Goal: Task Accomplishment & Management: Manage account settings

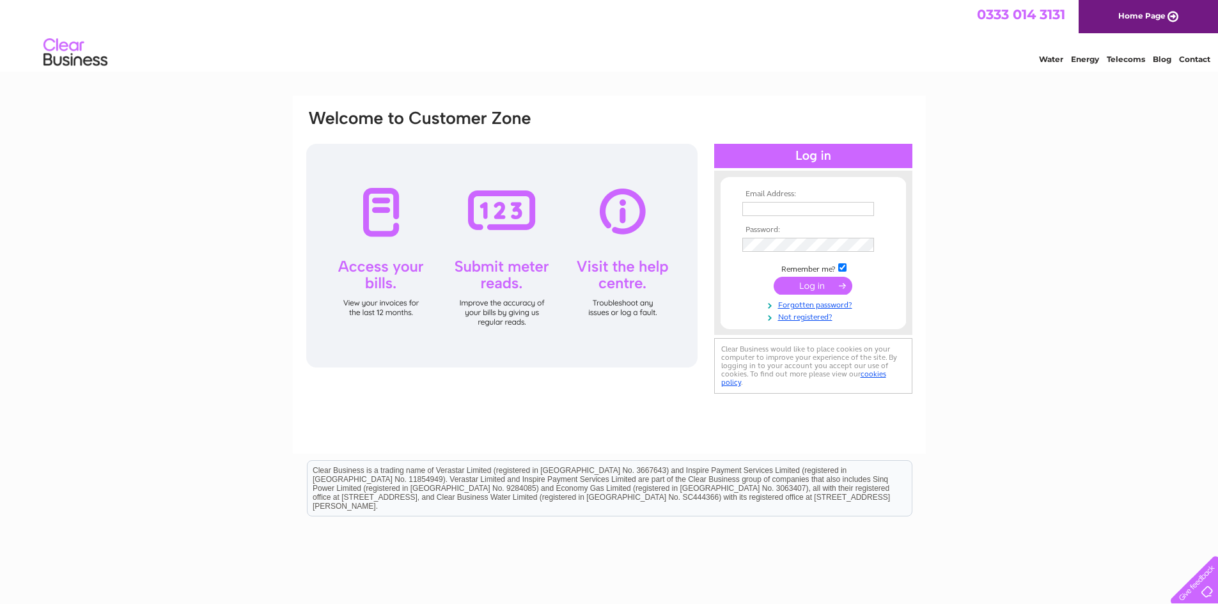
type input "alexis@solusgb.com"
click at [799, 282] on input "submit" at bounding box center [813, 286] width 79 height 18
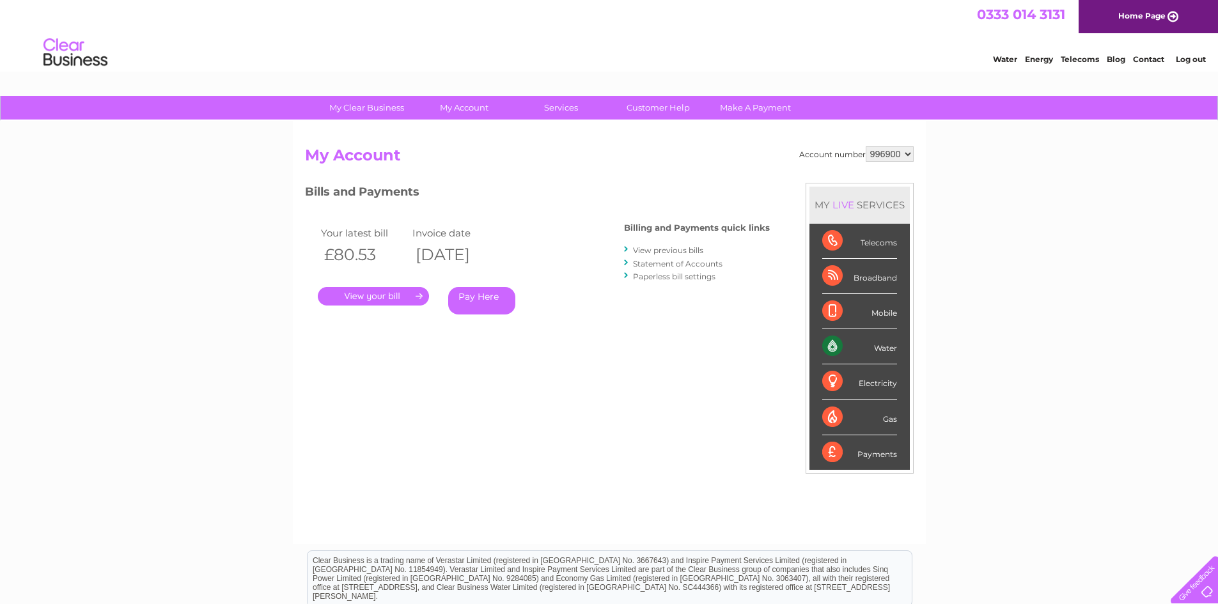
click at [390, 299] on link "." at bounding box center [373, 296] width 111 height 19
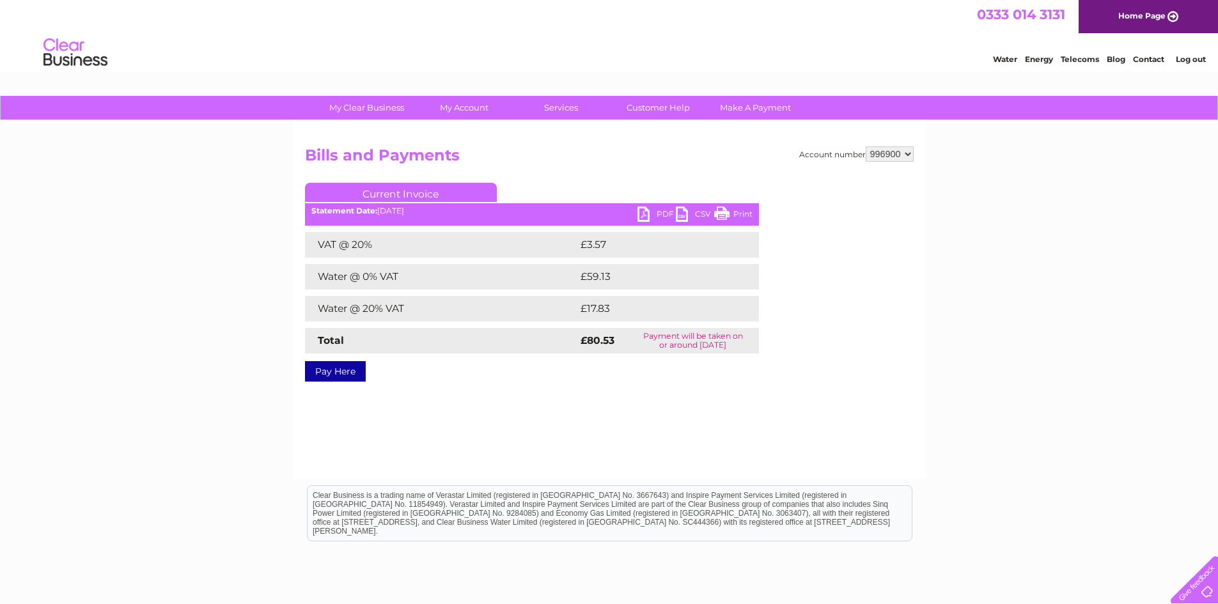
click at [643, 215] on link "PDF" at bounding box center [656, 215] width 38 height 19
